Goal: Task Accomplishment & Management: Use online tool/utility

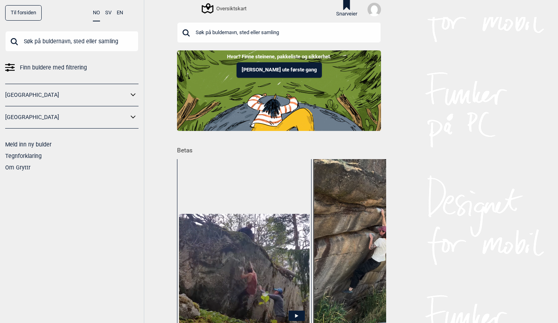
click at [42, 92] on link "[GEOGRAPHIC_DATA]" at bounding box center [66, 95] width 123 height 12
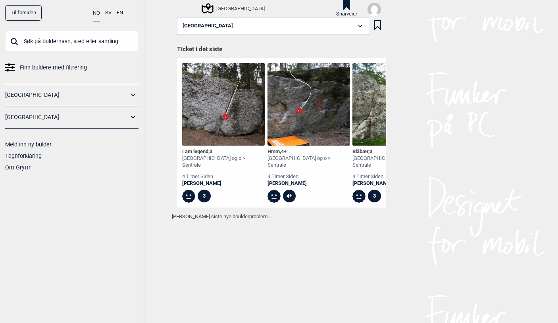
click at [51, 72] on span "Finn buldere med filtrering" at bounding box center [53, 68] width 67 height 12
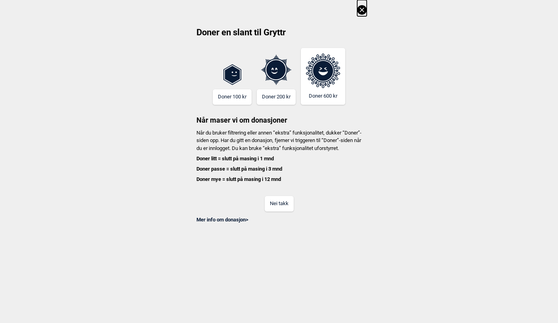
click at [277, 211] on button "Nei takk" at bounding box center [279, 203] width 29 height 15
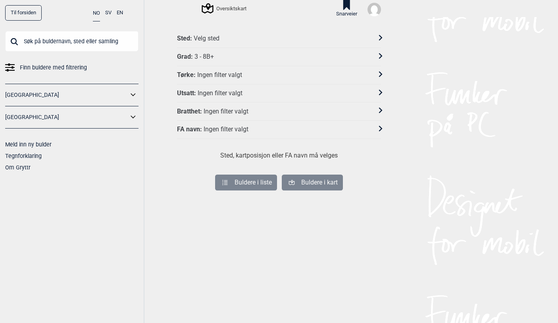
click at [199, 54] on div "3 - 8B+" at bounding box center [204, 57] width 19 height 8
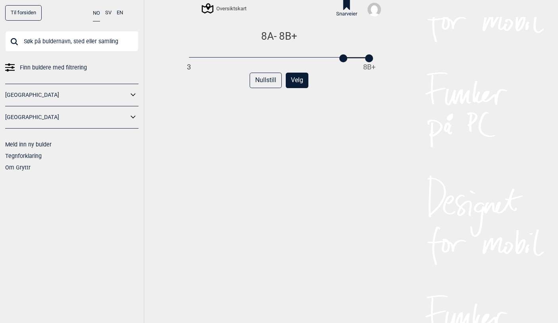
drag, startPoint x: 184, startPoint y: 59, endPoint x: 338, endPoint y: 63, distance: 153.4
click at [338, 63] on div "8A - 8B+ 3 8B+ Nullstill Velg" at bounding box center [279, 182] width 204 height 305
click at [342, 57] on div at bounding box center [344, 58] width 8 height 8
click at [299, 83] on button "Velg" at bounding box center [297, 80] width 23 height 15
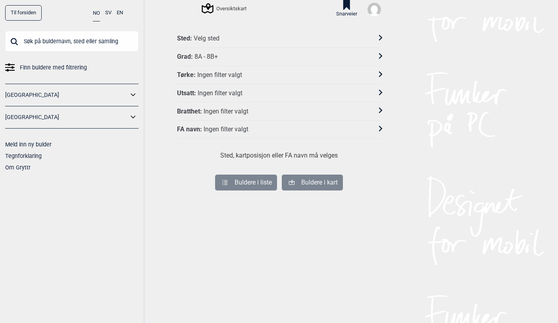
click at [218, 38] on div "Sted : Velg sted" at bounding box center [274, 39] width 194 height 8
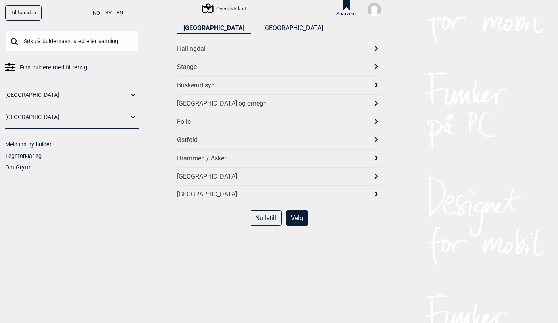
click at [203, 99] on div "[GEOGRAPHIC_DATA] og omegn" at bounding box center [279, 104] width 204 height 18
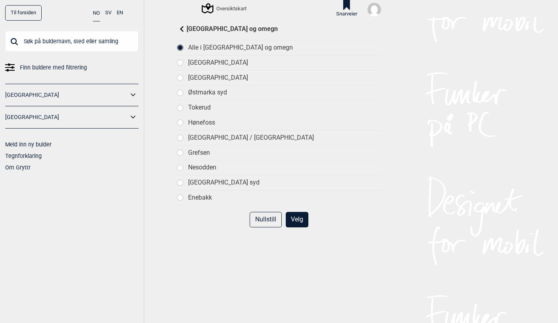
click at [292, 216] on button "Velg" at bounding box center [297, 219] width 23 height 15
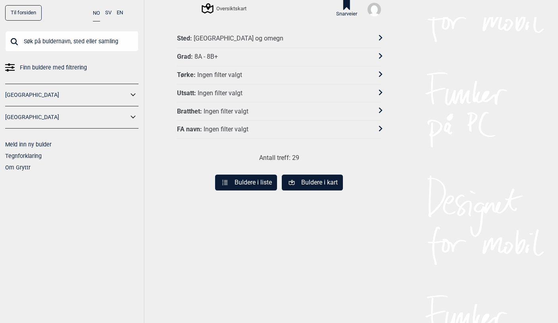
click at [300, 183] on button "Buldere i kart" at bounding box center [312, 183] width 61 height 16
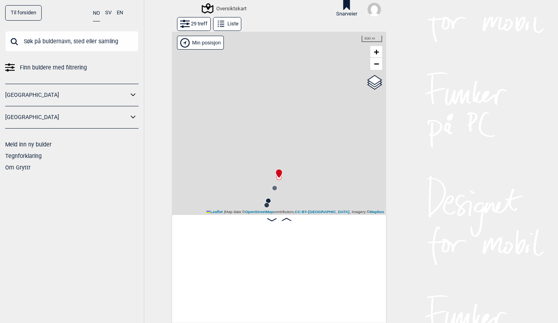
scroll to position [0, 62]
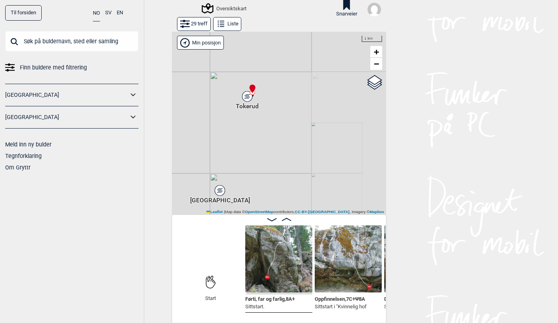
drag, startPoint x: 301, startPoint y: 174, endPoint x: 271, endPoint y: 99, distance: 81.0
click at [273, 100] on div "Gol Ål Kolomoen Vallset Tangen Sørli Åsbygda Kongsberg Efteløt Østmarka nord Se…" at bounding box center [279, 123] width 214 height 183
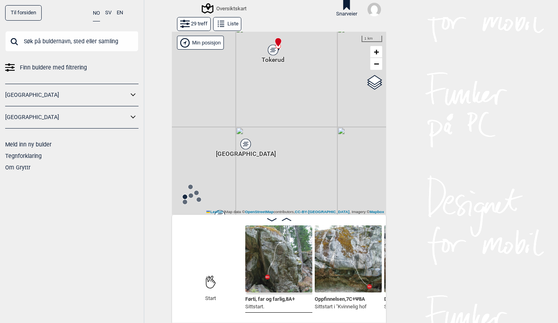
drag, startPoint x: 275, startPoint y: 135, endPoint x: 325, endPoint y: 93, distance: 65.7
click at [324, 93] on div "Gol Ål Kolomoen Vallset Tangen Sørli Åsbygda Kongsberg Efteløt Østmarka nord Se…" at bounding box center [279, 123] width 214 height 183
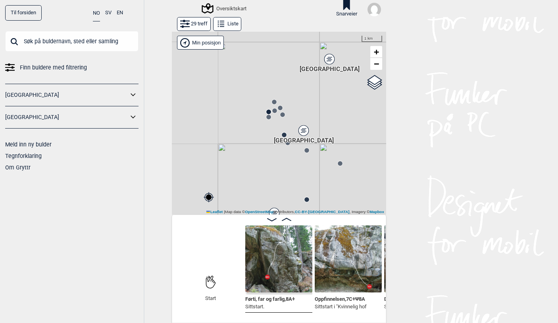
drag, startPoint x: 282, startPoint y: 155, endPoint x: 318, endPoint y: 108, distance: 59.8
click at [318, 108] on div "Gol Ål Kolomoen Vallset Tangen Sørli Åsbygda Kongsberg Efteløt Østmarka nord Se…" at bounding box center [279, 123] width 214 height 183
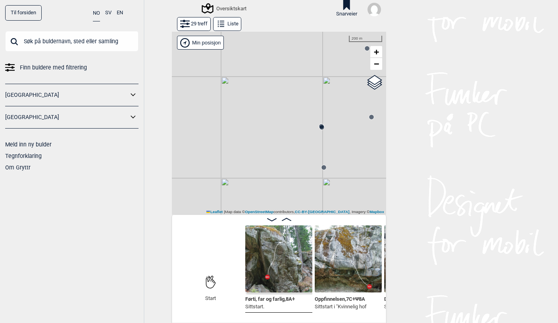
click at [320, 127] on circle at bounding box center [322, 127] width 5 height 5
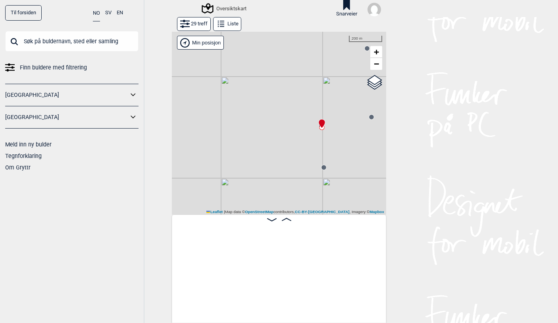
scroll to position [0, 1081]
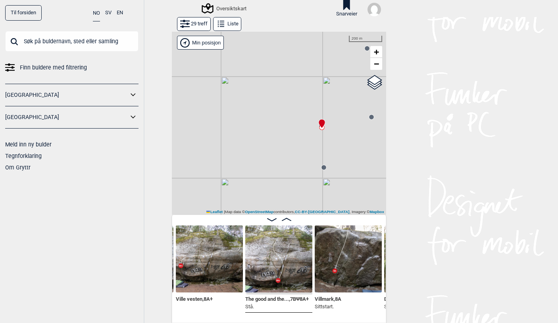
click at [220, 266] on img at bounding box center [209, 259] width 67 height 67
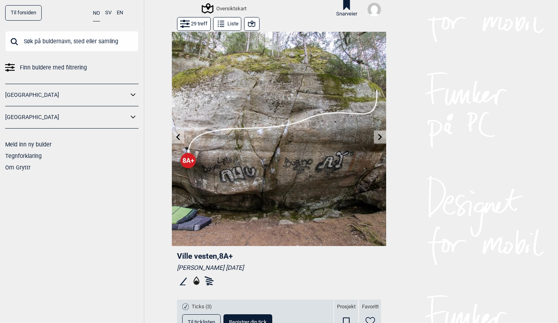
click at [382, 134] on button at bounding box center [380, 137] width 12 height 13
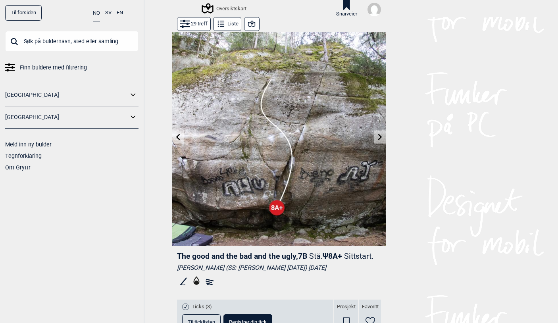
click at [379, 138] on icon at bounding box center [380, 137] width 6 height 6
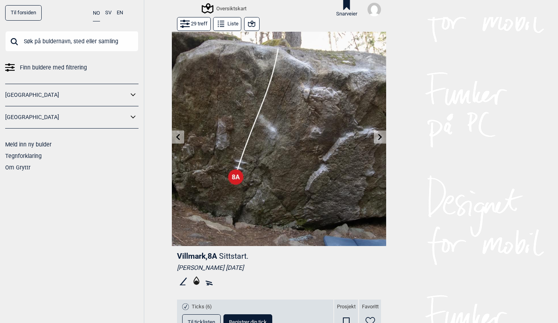
click at [379, 138] on icon at bounding box center [380, 137] width 6 height 6
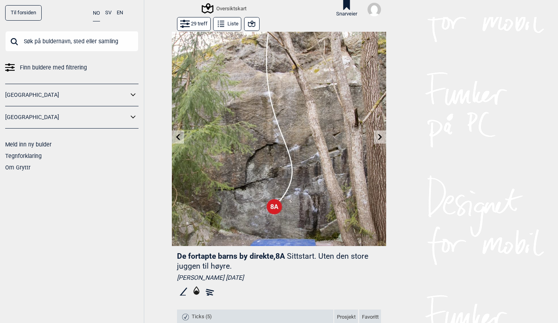
click at [379, 138] on icon at bounding box center [380, 137] width 6 height 6
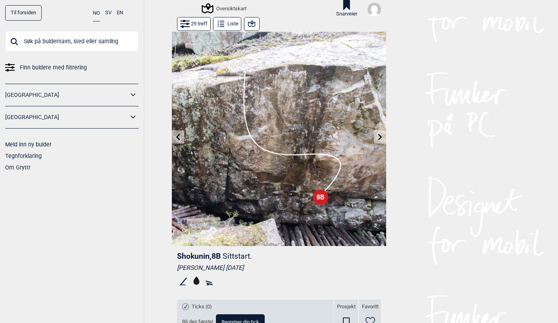
click at [379, 138] on icon at bounding box center [380, 137] width 6 height 6
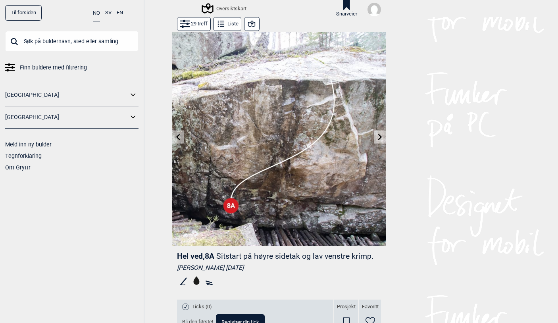
click at [379, 138] on icon at bounding box center [380, 137] width 6 height 6
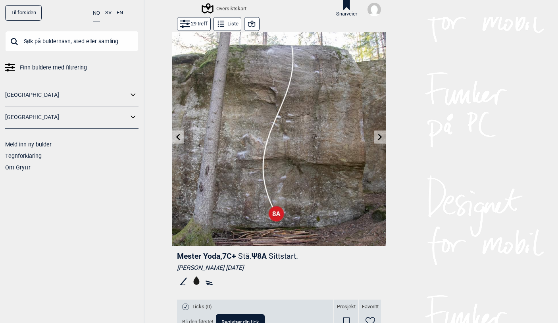
click at [379, 138] on icon at bounding box center [380, 137] width 6 height 6
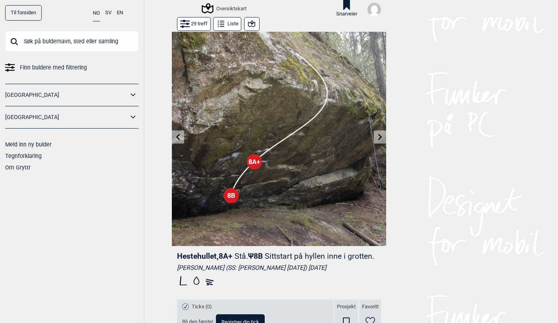
click at [379, 138] on icon at bounding box center [380, 137] width 6 height 6
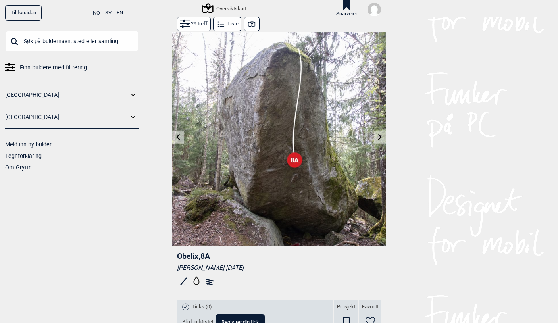
click at [379, 138] on icon at bounding box center [380, 137] width 6 height 6
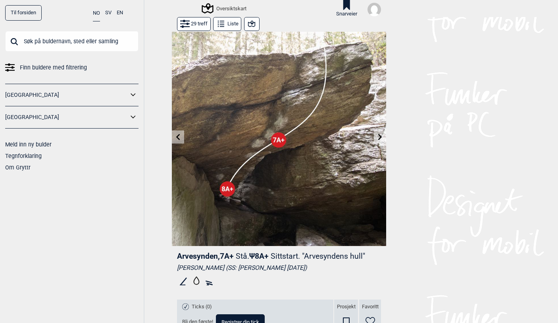
click at [379, 138] on icon at bounding box center [380, 137] width 6 height 6
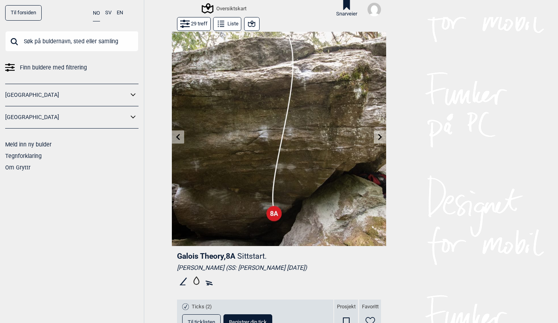
click at [379, 138] on icon at bounding box center [380, 137] width 6 height 6
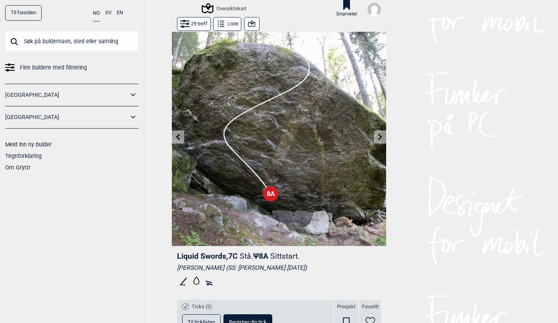
click at [379, 138] on icon at bounding box center [380, 137] width 6 height 6
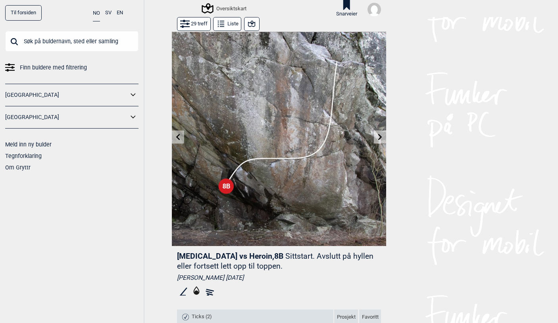
click at [374, 136] on button at bounding box center [380, 137] width 12 height 13
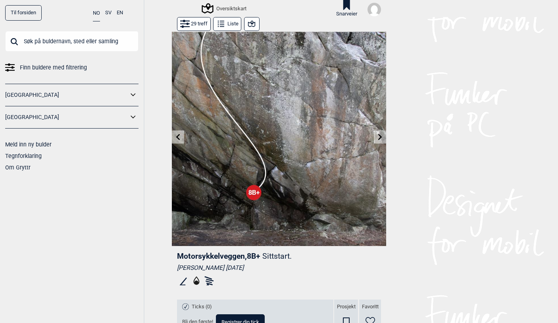
click at [95, 46] on input "text" at bounding box center [71, 41] width 133 height 21
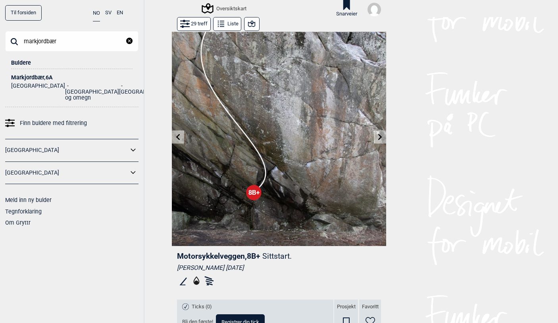
type input "markjordbær"
click at [65, 89] on li "Oslo og omegn" at bounding box center [92, 92] width 54 height 18
click at [29, 72] on li "Markjordbær , 6A Norge Oslo og omegn Sentrale Østmarka" at bounding box center [72, 85] width 122 height 32
click at [29, 76] on div "Markjordbær , 6A" at bounding box center [72, 78] width 122 height 6
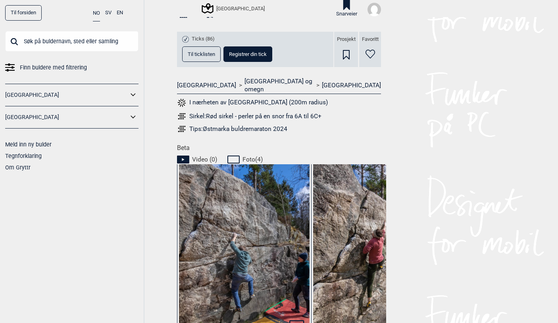
scroll to position [434, 0]
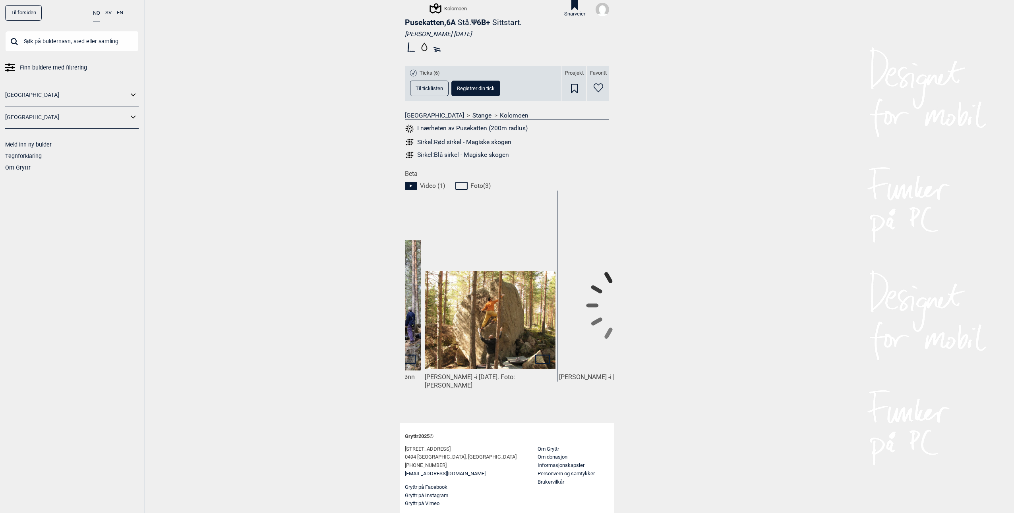
scroll to position [0, 292]
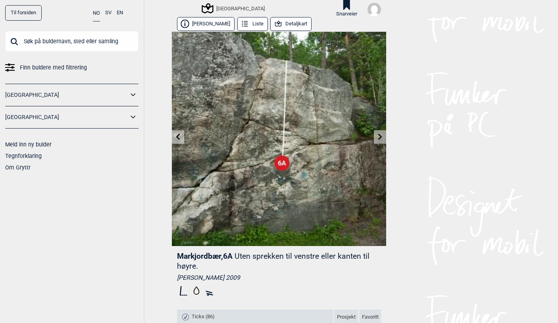
click at [175, 135] on icon at bounding box center [178, 137] width 6 height 6
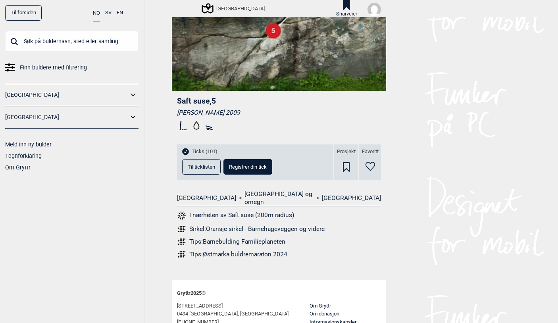
scroll to position [194, 0]
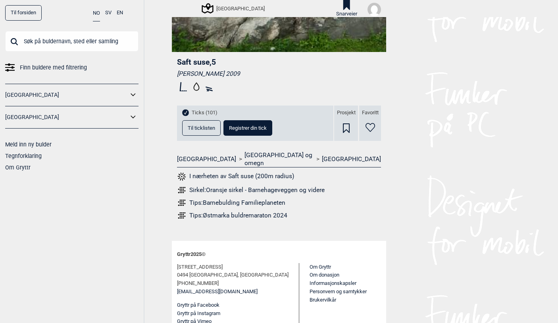
click at [193, 128] on span "Til ticklisten" at bounding box center [201, 128] width 27 height 5
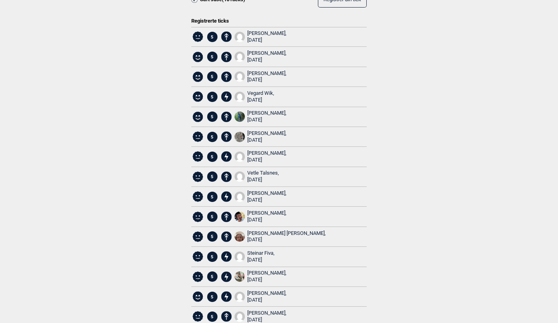
scroll to position [0, 0]
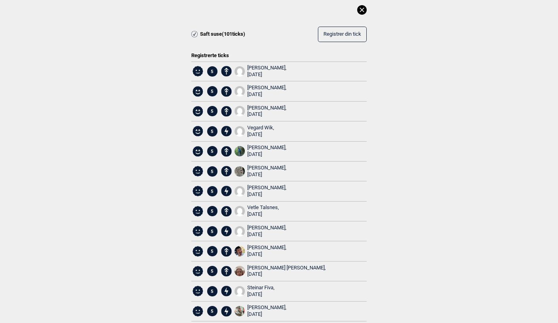
click at [357, 8] on icon at bounding box center [362, 10] width 10 height 10
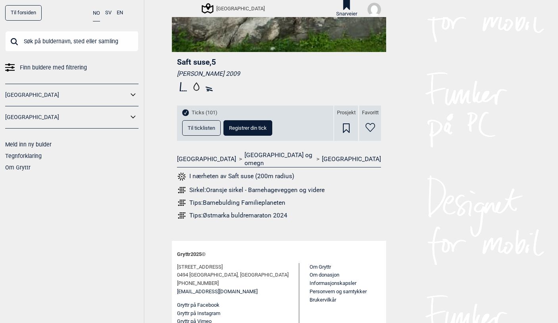
click at [41, 39] on input "text" at bounding box center [71, 41] width 133 height 21
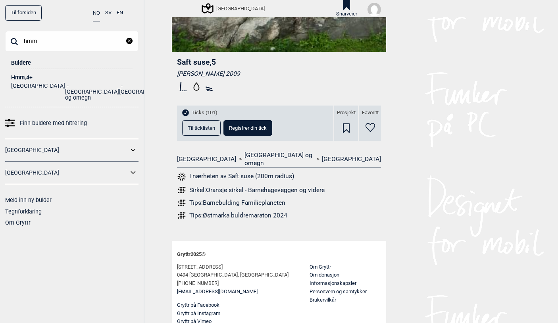
type input "hmm"
click at [29, 78] on div "Hmm , 4+" at bounding box center [72, 78] width 122 height 6
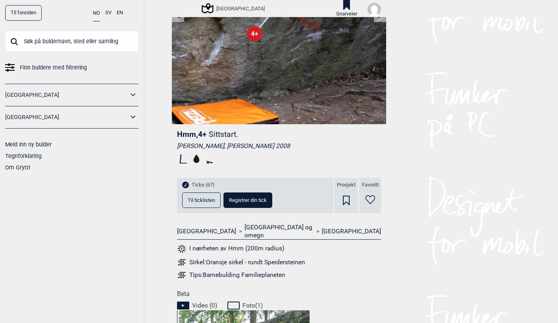
scroll to position [40, 0]
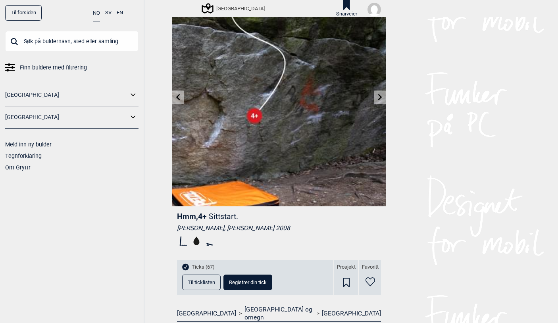
click at [197, 284] on span "Til ticklisten" at bounding box center [201, 282] width 27 height 5
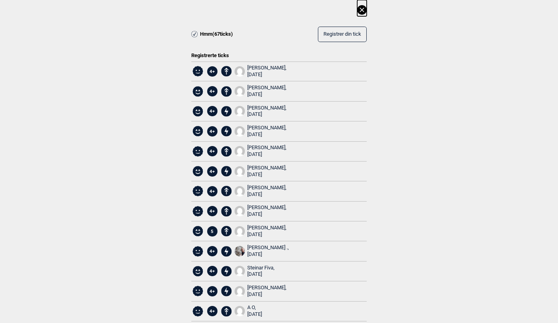
click at [198, 111] on icon at bounding box center [198, 111] width 10 height 10
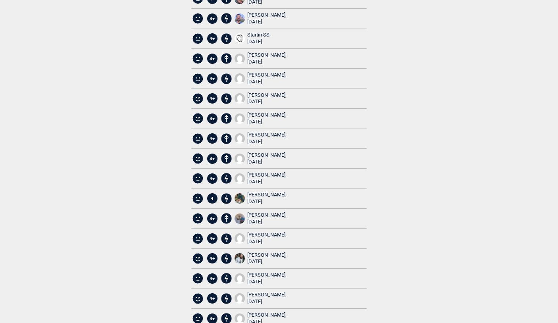
scroll to position [1112, 0]
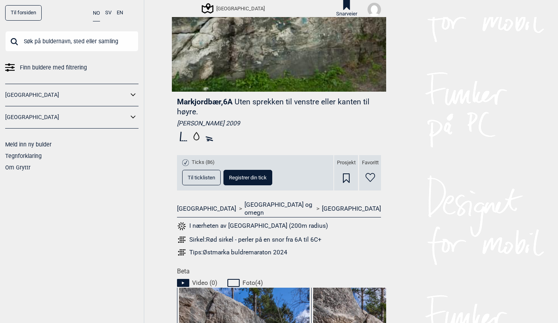
scroll to position [159, 0]
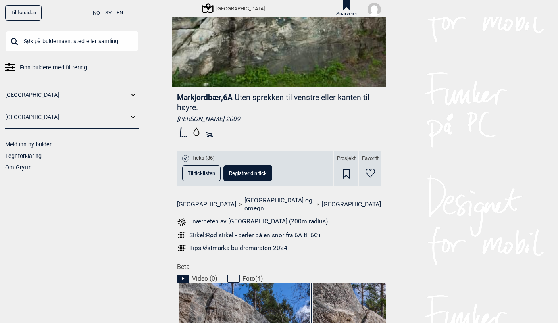
click at [186, 170] on button "Til ticklisten" at bounding box center [201, 173] width 39 height 15
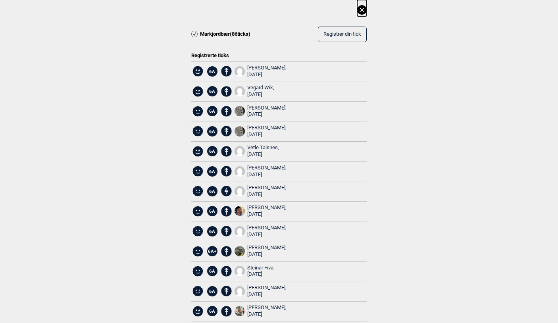
click at [357, 9] on icon at bounding box center [362, 10] width 10 height 10
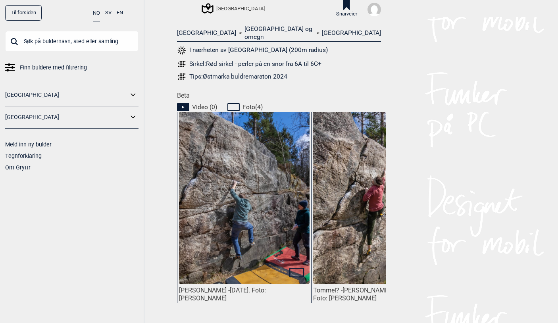
scroll to position [357, 0]
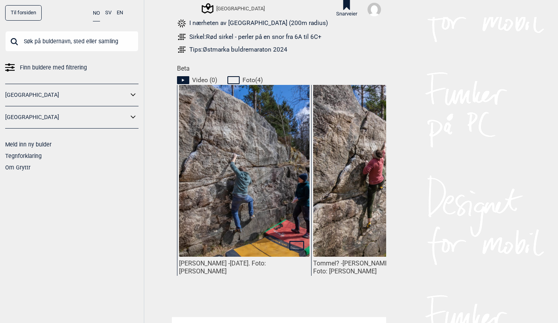
click at [230, 75] on icon at bounding box center [235, 80] width 15 height 10
click at [246, 76] on span "Foto ( 4 )" at bounding box center [253, 80] width 20 height 8
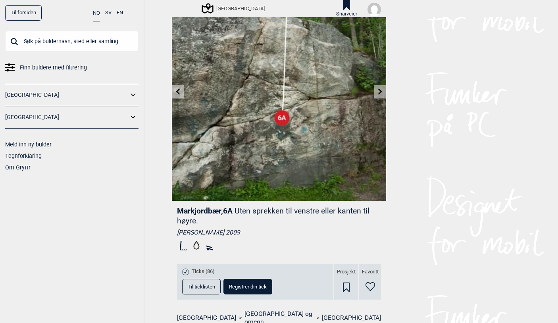
scroll to position [0, 0]
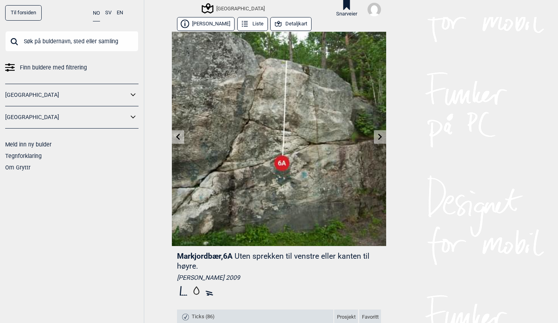
click at [176, 141] on link at bounding box center [178, 137] width 12 height 13
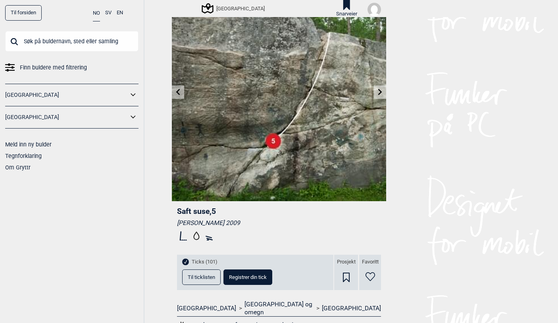
scroll to position [194, 0]
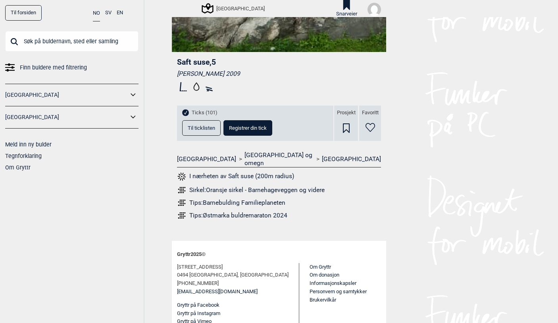
click at [199, 125] on button "Til ticklisten" at bounding box center [201, 127] width 39 height 15
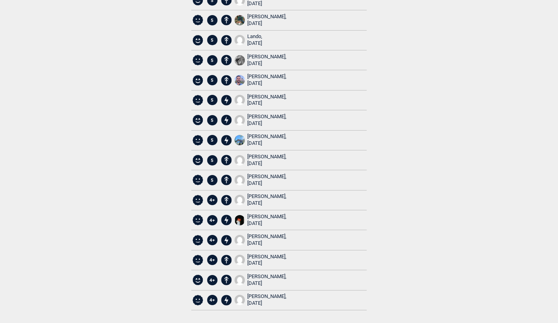
scroll to position [0, 0]
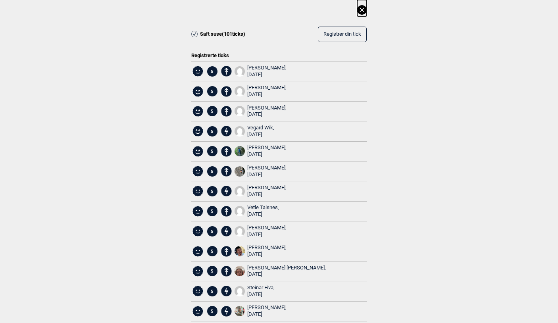
click at [361, 13] on icon at bounding box center [362, 10] width 10 height 10
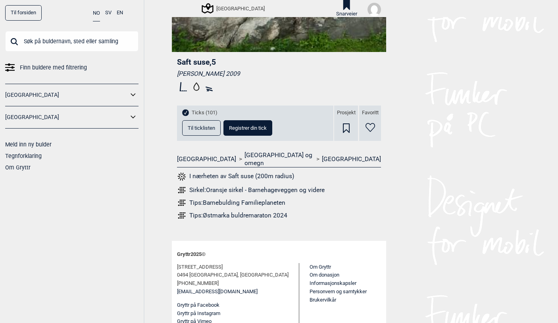
click at [234, 186] on div "Sirkel: Oransje sirkel - Barnehageveggen og videre" at bounding box center [256, 190] width 135 height 8
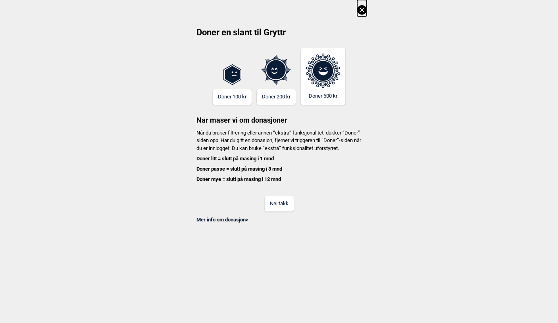
click at [275, 209] on button "Nei takk" at bounding box center [279, 203] width 29 height 15
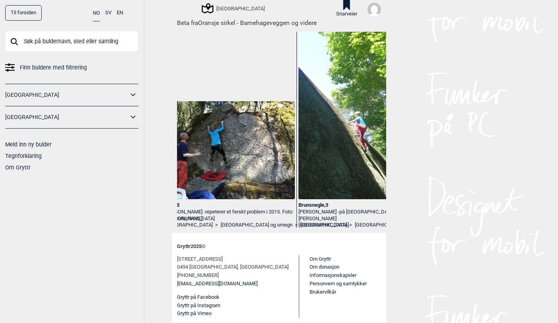
scroll to position [0, 193]
